Goal: Task Accomplishment & Management: Manage account settings

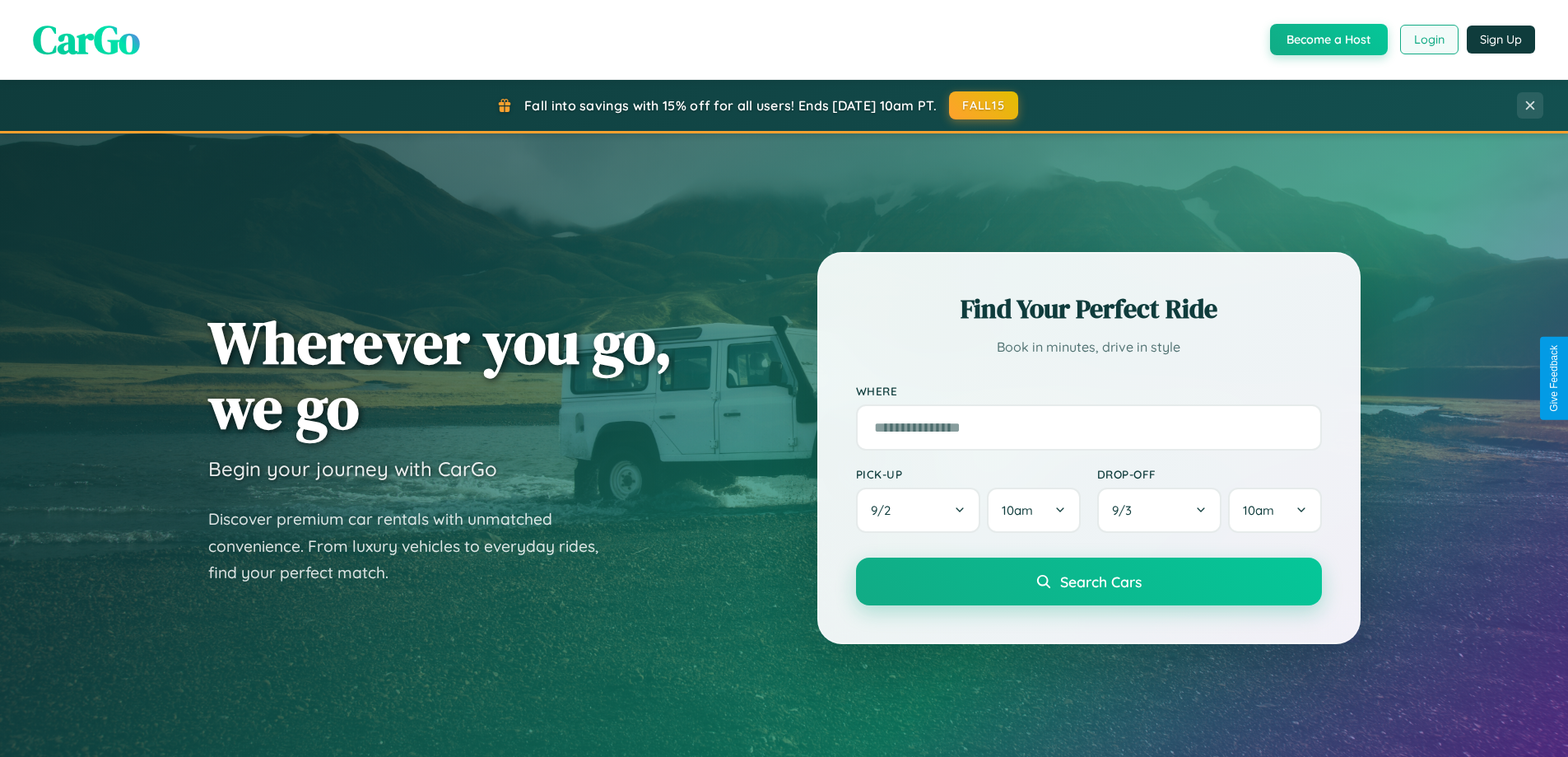
click at [1428, 39] on button "Login" at bounding box center [1429, 39] width 58 height 30
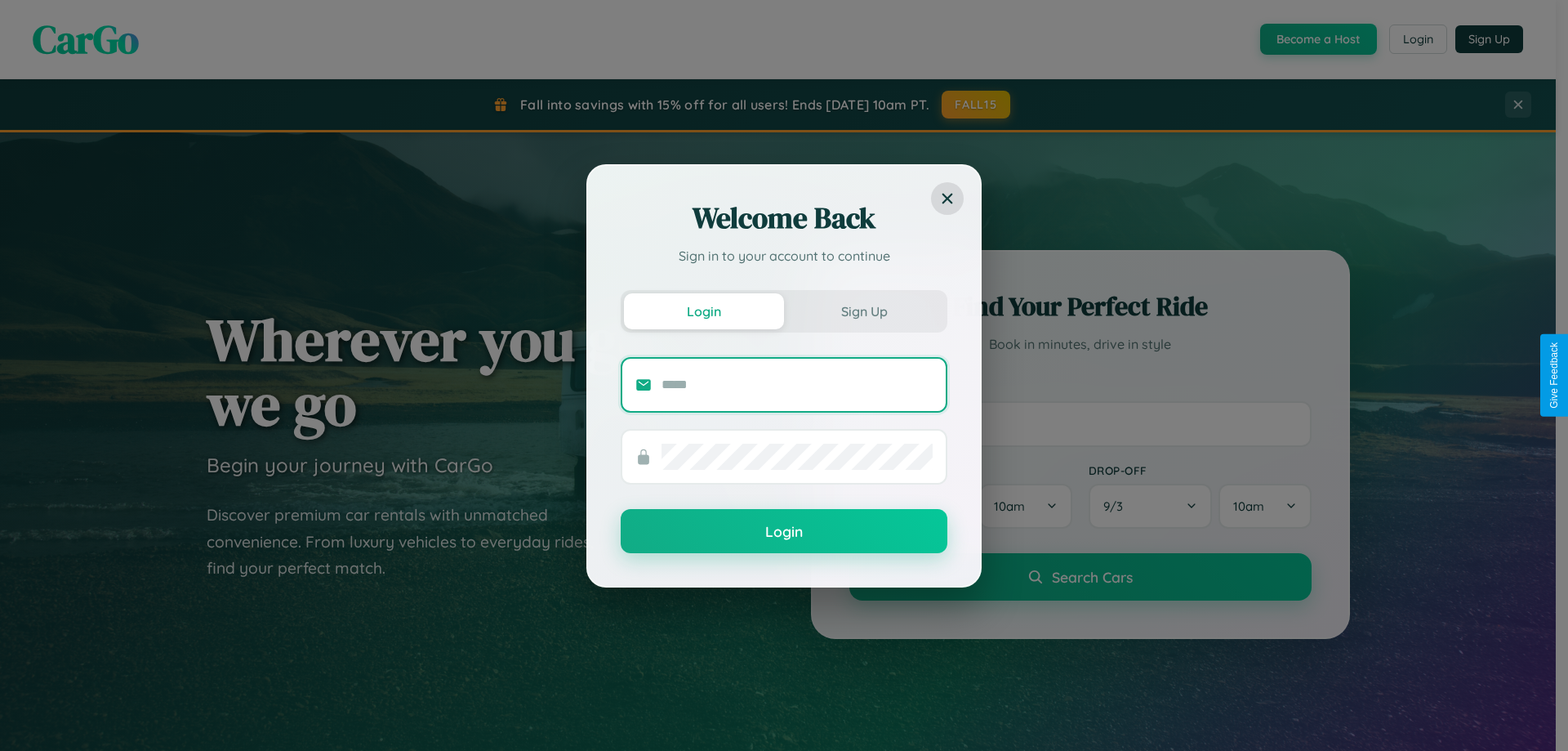
click at [797, 384] on input "text" at bounding box center [797, 384] width 271 height 26
type input "**********"
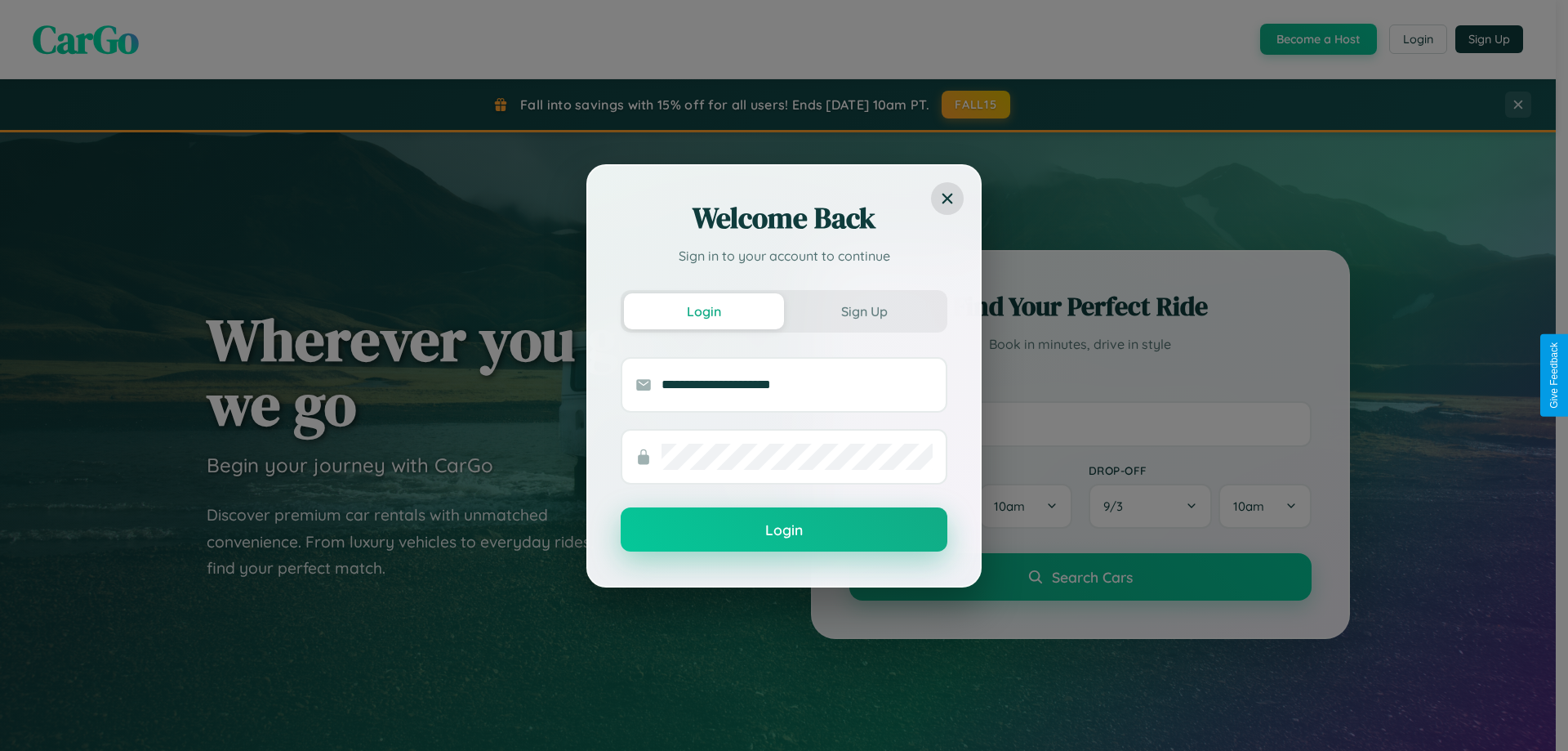
click at [784, 530] on button "Login" at bounding box center [784, 530] width 326 height 44
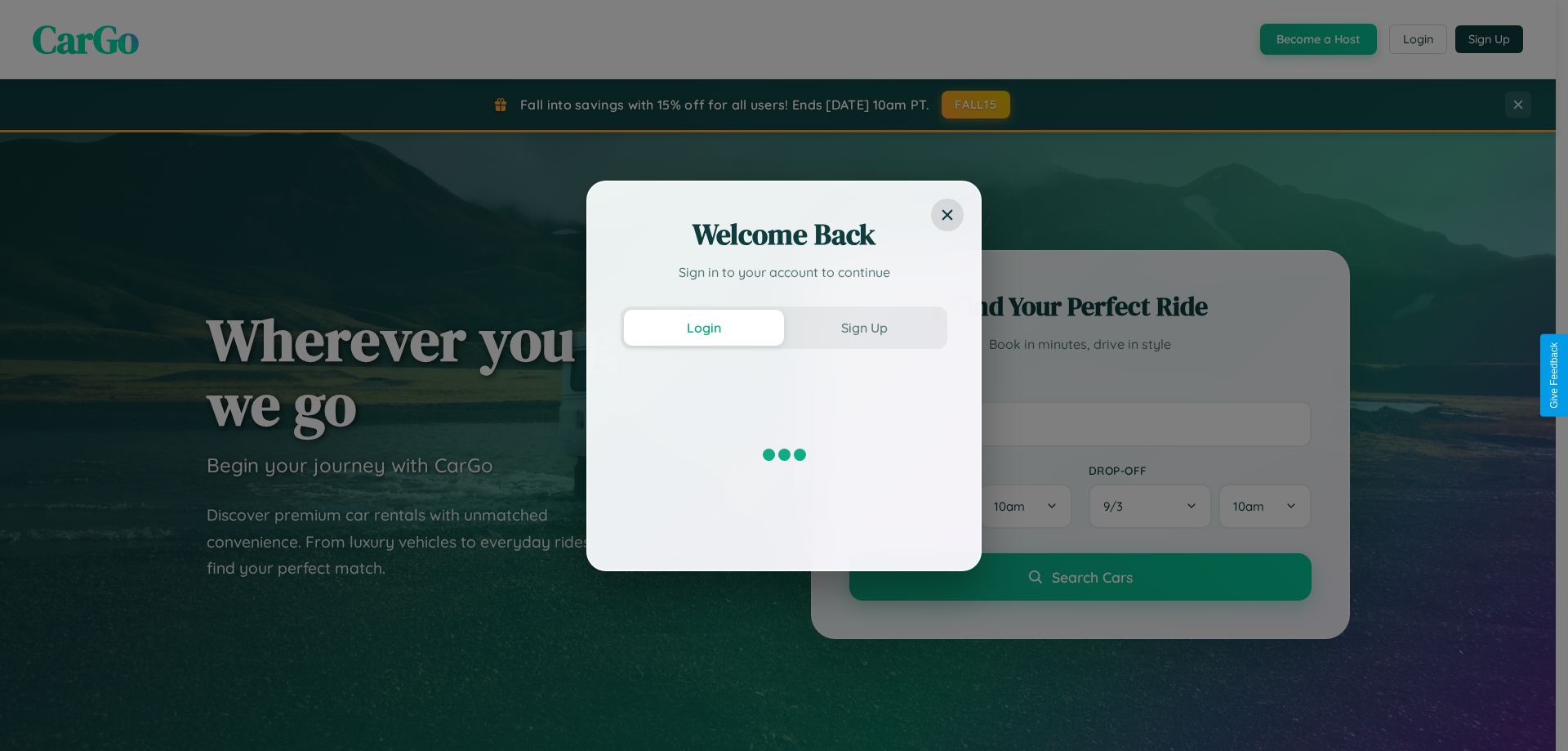
scroll to position [704, 0]
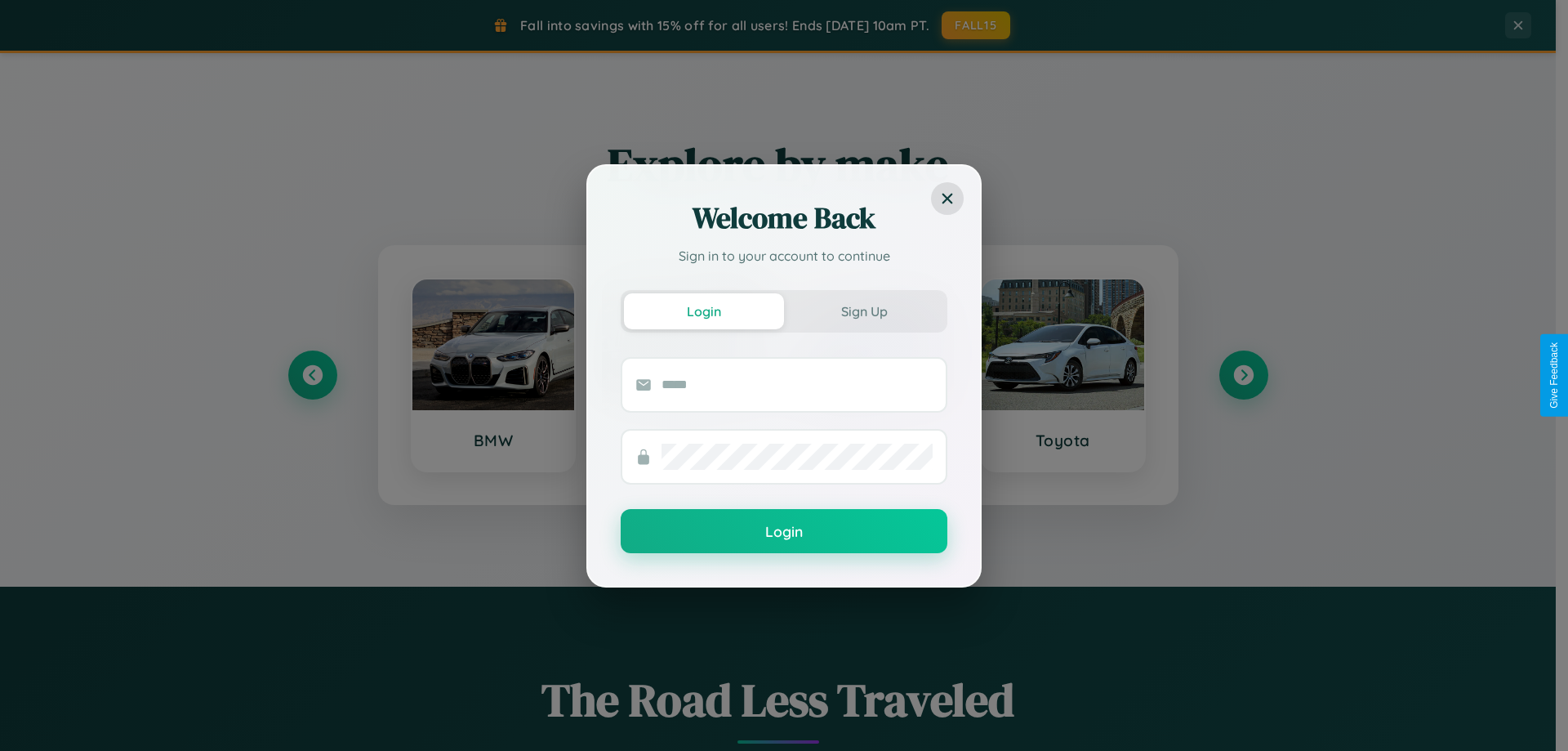
click at [1242, 375] on div "Welcome Back Sign in to your account to continue Login Sign Up Login" at bounding box center [784, 375] width 1568 height 751
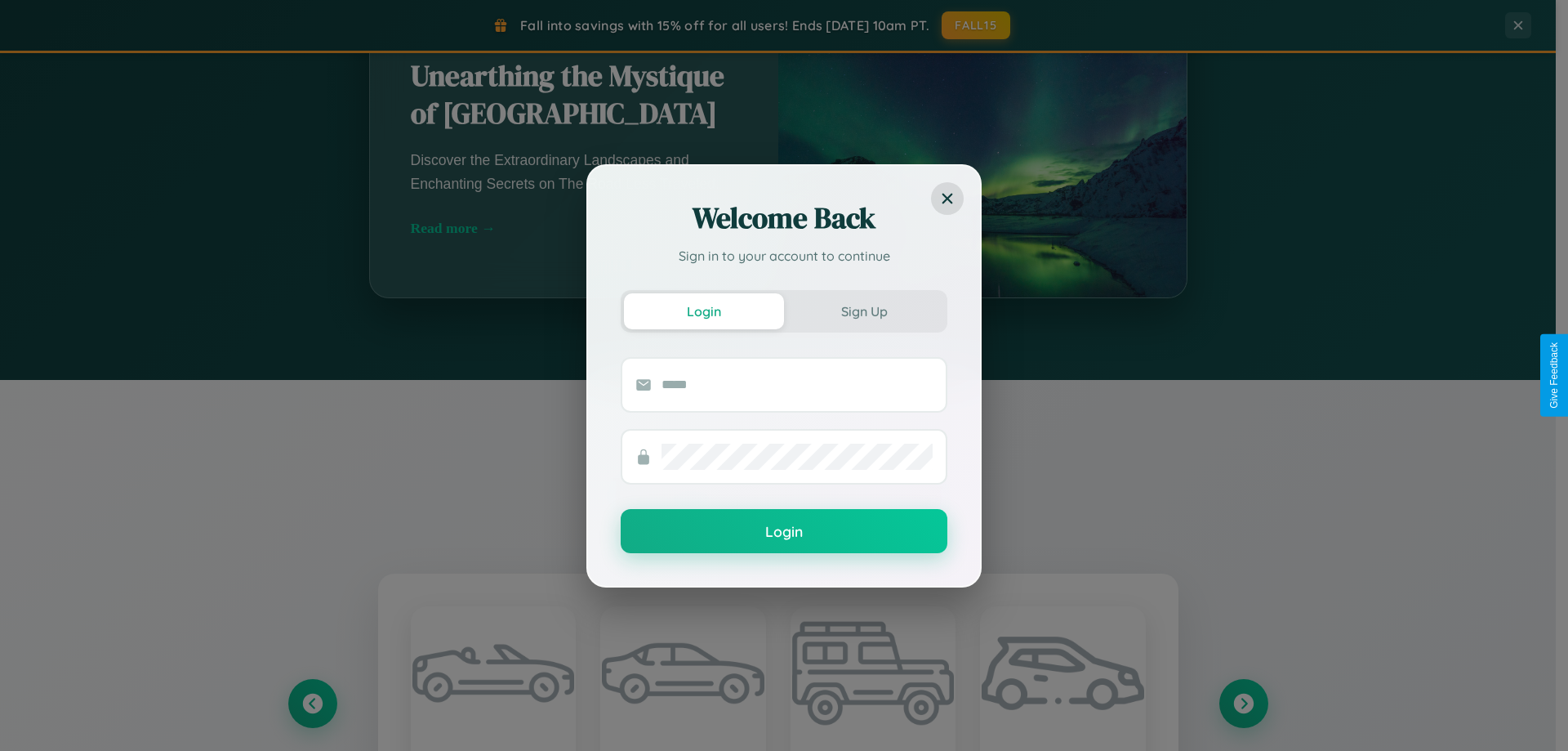
scroll to position [2626, 0]
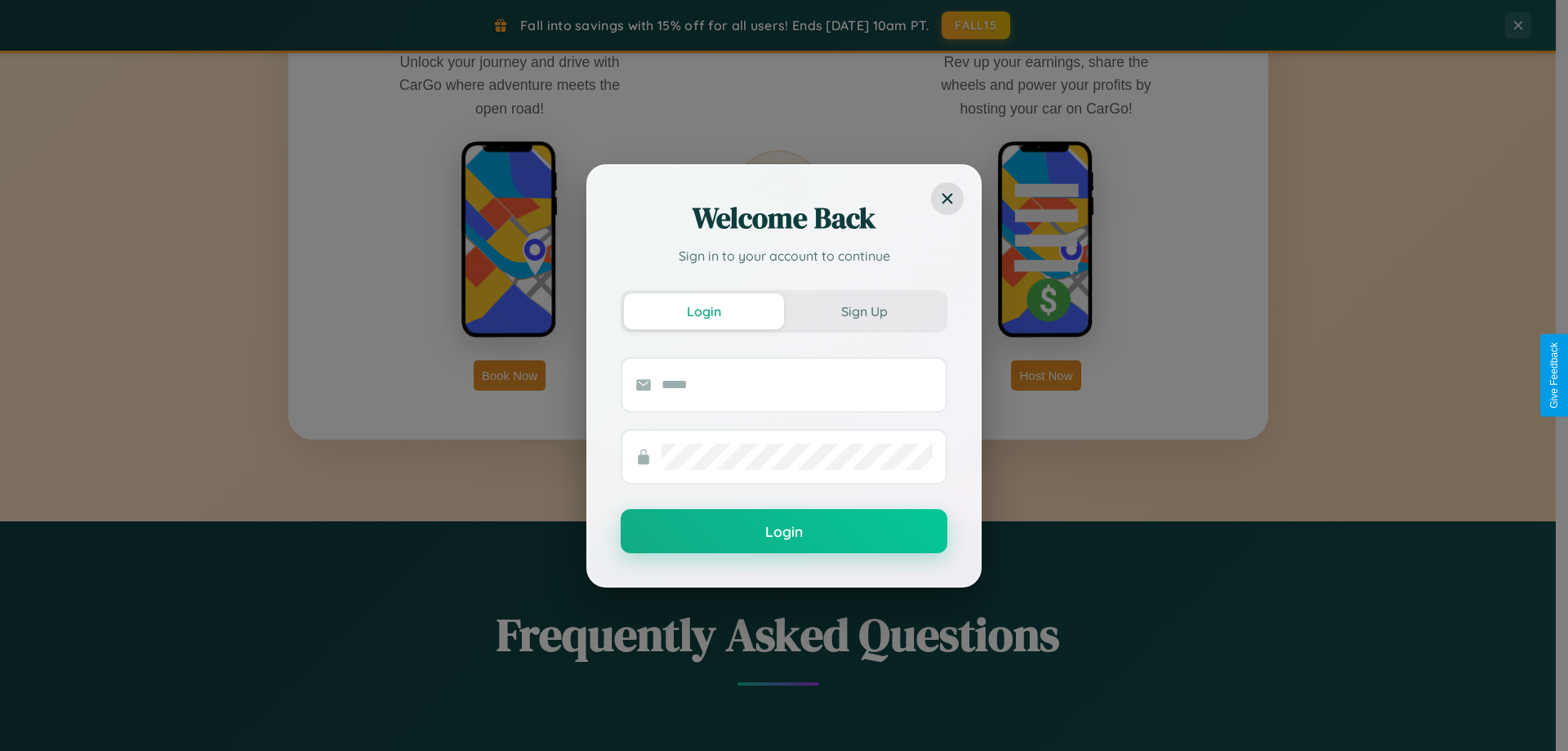
click at [1046, 375] on div "Welcome Back Sign in to your account to continue Login Sign Up Login" at bounding box center [784, 375] width 1568 height 751
